Goal: Task Accomplishment & Management: Manage account settings

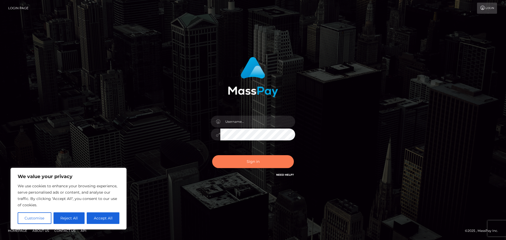
type input "[EMAIL_ADDRESS][DOMAIN_NAME]"
click at [267, 163] on button "Sign in" at bounding box center [253, 161] width 82 height 13
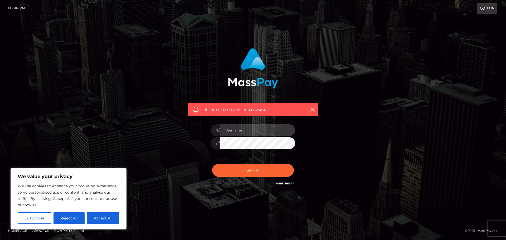
click at [262, 127] on input "text" at bounding box center [257, 130] width 75 height 12
type input "[EMAIL_ADDRESS][DOMAIN_NAME]"
click at [197, 139] on div "Incorrect username or password. [EMAIL_ADDRESS][DOMAIN_NAME]" at bounding box center [253, 117] width 138 height 146
